Goal: Contribute content

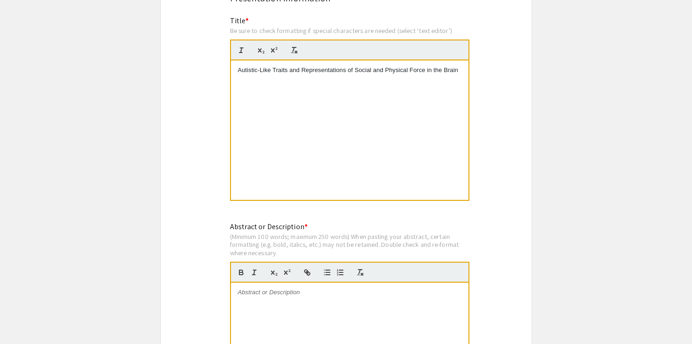
scroll to position [940, 0]
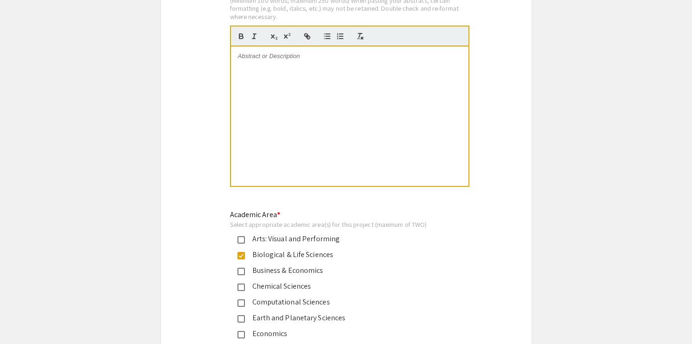
click at [331, 186] on div at bounding box center [349, 115] width 237 height 139
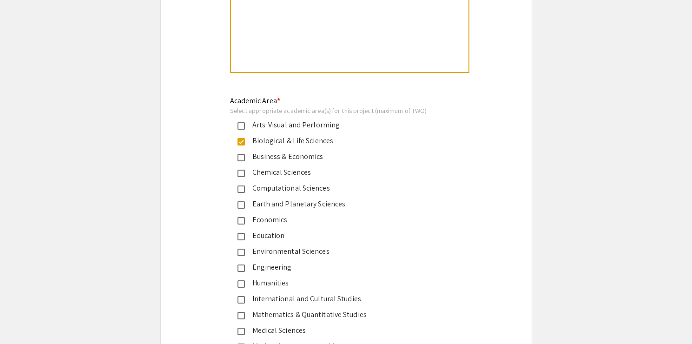
scroll to position [0, 0]
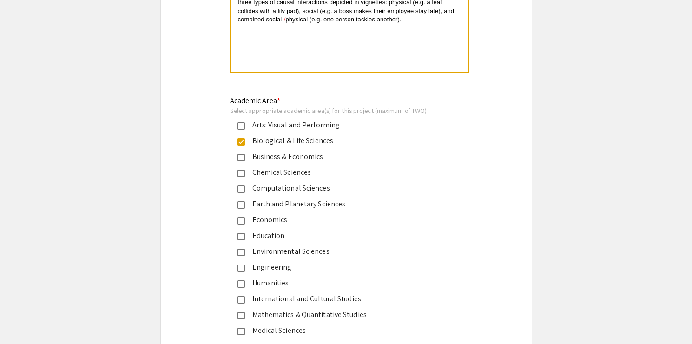
drag, startPoint x: 262, startPoint y: 179, endPoint x: 273, endPoint y: 189, distance: 14.5
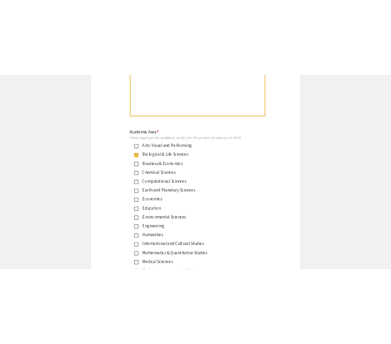
scroll to position [1095, 0]
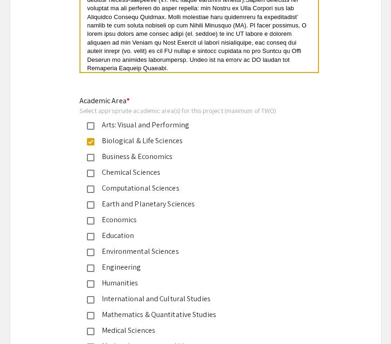
scroll to position [0, 0]
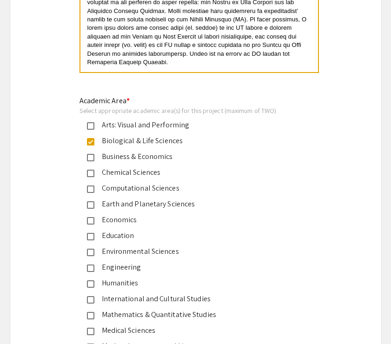
click at [242, 72] on div at bounding box center [198, 2] width 237 height 139
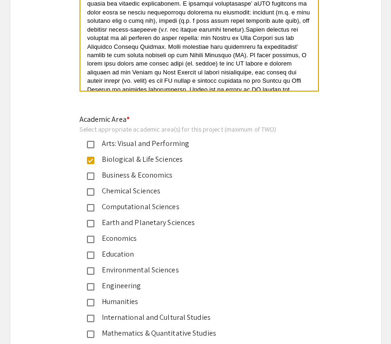
scroll to position [1036, 0]
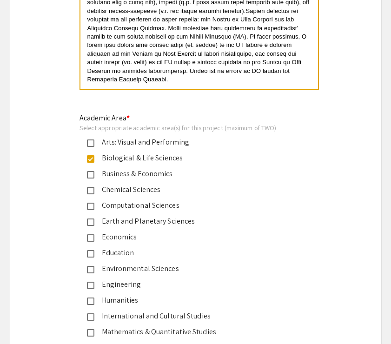
scroll to position [0, 0]
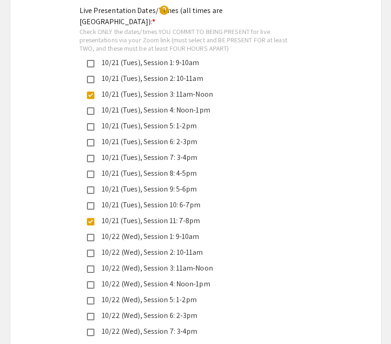
scroll to position [2213, 0]
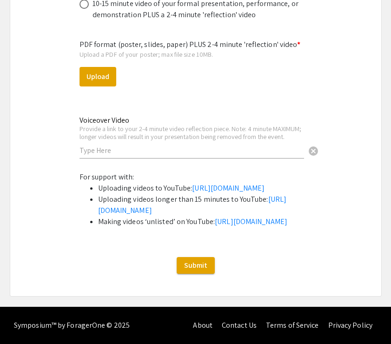
scroll to position [3395, 0]
click at [280, 145] on input "text" at bounding box center [191, 150] width 224 height 10
